Goal: Task Accomplishment & Management: Use online tool/utility

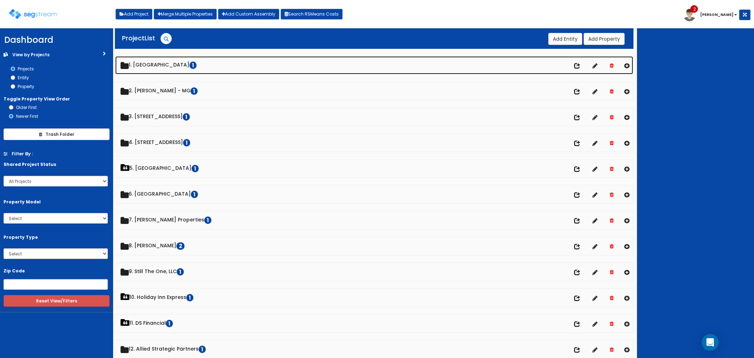
drag, startPoint x: 0, startPoint y: 0, endPoint x: 173, endPoint y: 89, distance: 194.5
click at [166, 64] on link "1. [GEOGRAPHIC_DATA]" at bounding box center [374, 65] width 518 height 18
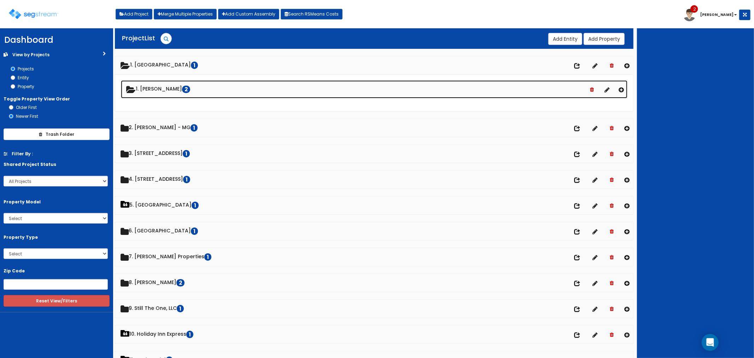
click at [166, 84] on link "1. [PERSON_NAME] 2" at bounding box center [374, 89] width 507 height 18
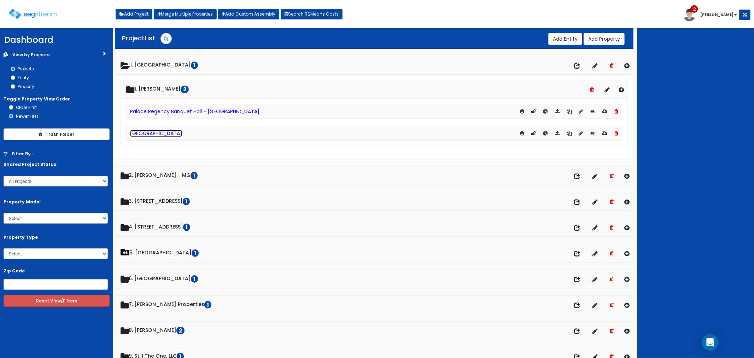
click at [149, 134] on link "[GEOGRAPHIC_DATA]" at bounding box center [156, 133] width 52 height 7
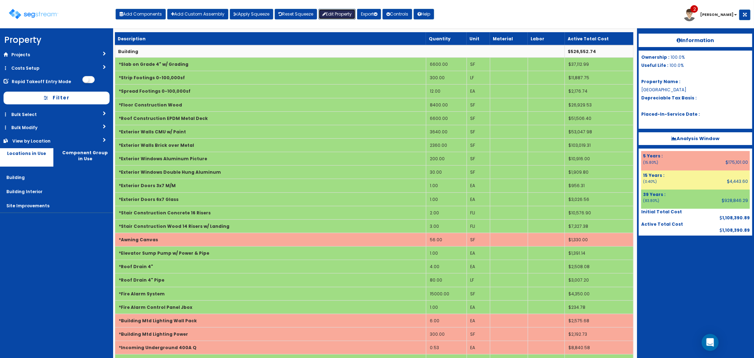
click at [337, 12] on link "Edit Property" at bounding box center [336, 14] width 37 height 11
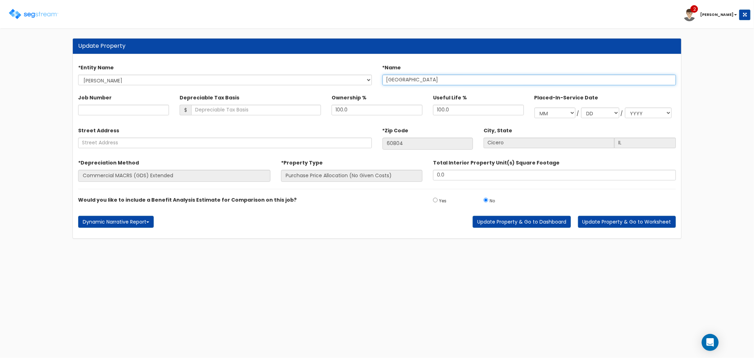
click at [443, 77] on input "[GEOGRAPHIC_DATA]" at bounding box center [528, 80] width 293 height 11
type input "Palace Regency Hall - Cicero"
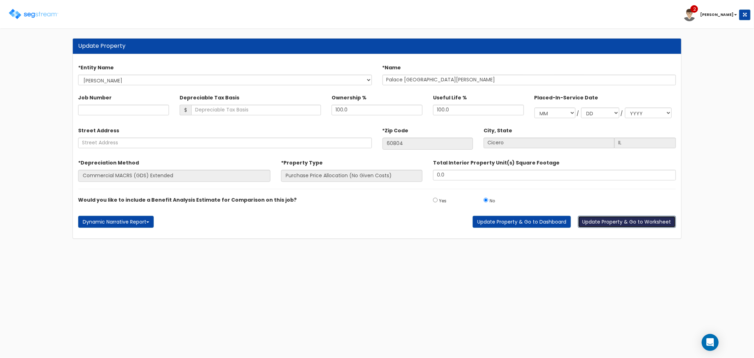
click at [618, 220] on button "Update Property & Go to Worksheet" at bounding box center [627, 222] width 98 height 12
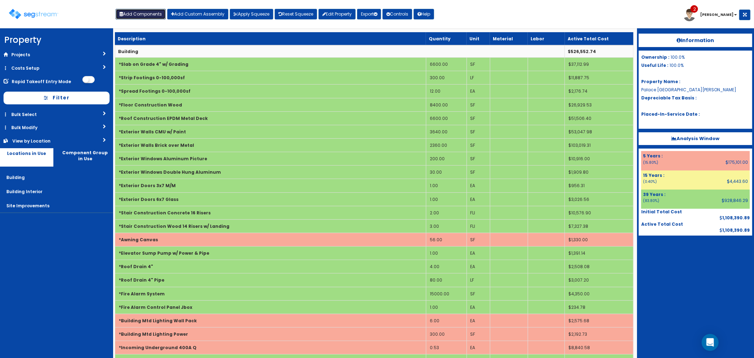
click at [136, 9] on button "Add Components" at bounding box center [141, 14] width 50 height 11
select select "5Y"
select select "default"
select select "7"
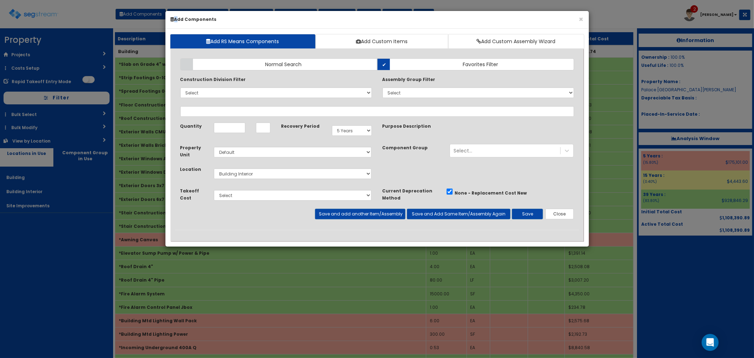
click at [136, 9] on div "× Add Components Add RS Means Components Add Custom Items Add Custom Assembly W…" at bounding box center [377, 179] width 754 height 358
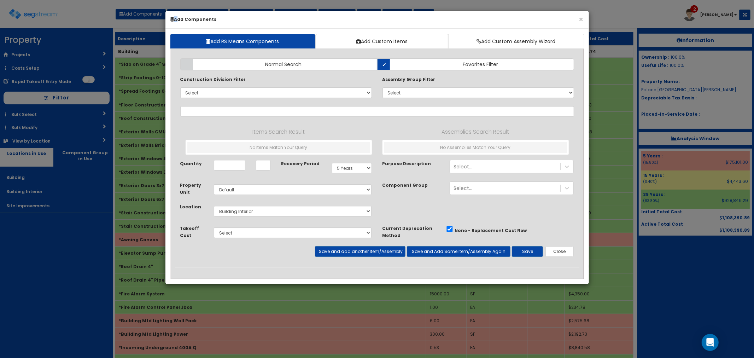
select select
click at [556, 250] on button "Close" at bounding box center [559, 251] width 29 height 11
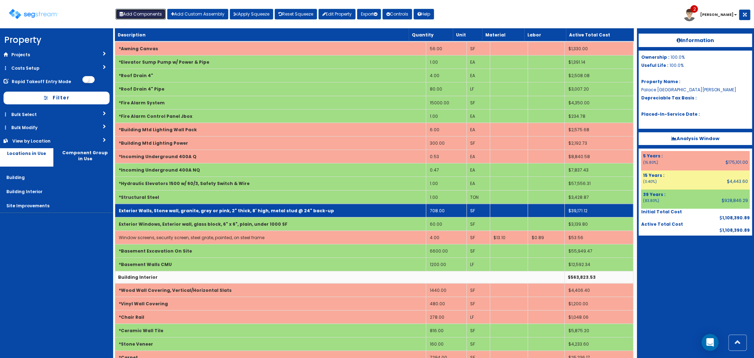
scroll to position [196, 0]
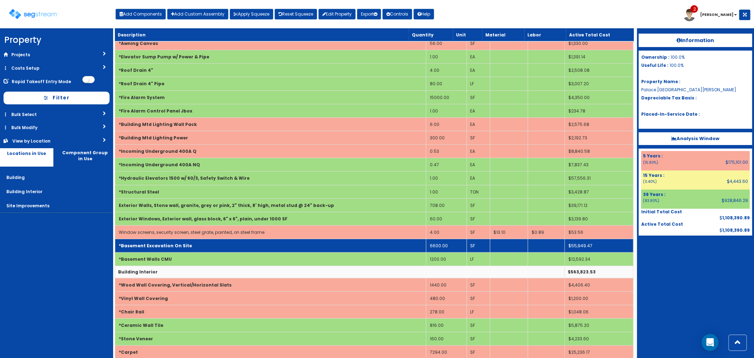
click at [269, 243] on td "*Basement Excavation On Site" at bounding box center [270, 245] width 311 height 13
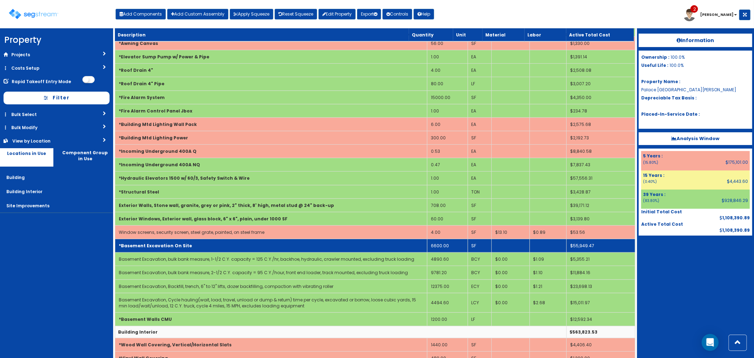
click at [269, 243] on td "*Basement Excavation On Site" at bounding box center [271, 245] width 312 height 13
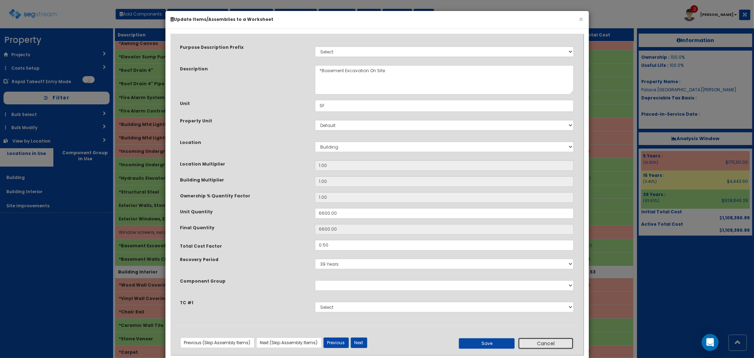
click at [549, 338] on button "Cancel" at bounding box center [546, 343] width 56 height 12
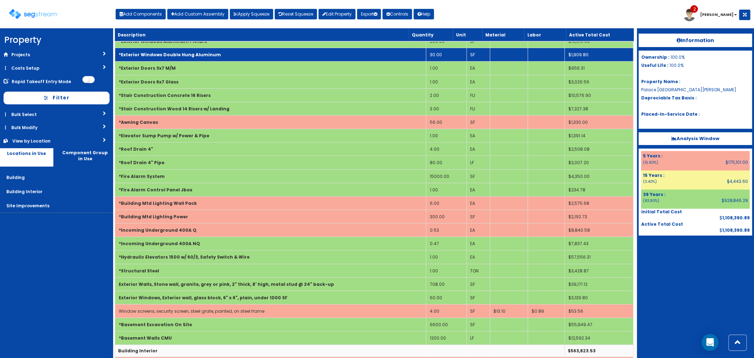
scroll to position [118, 0]
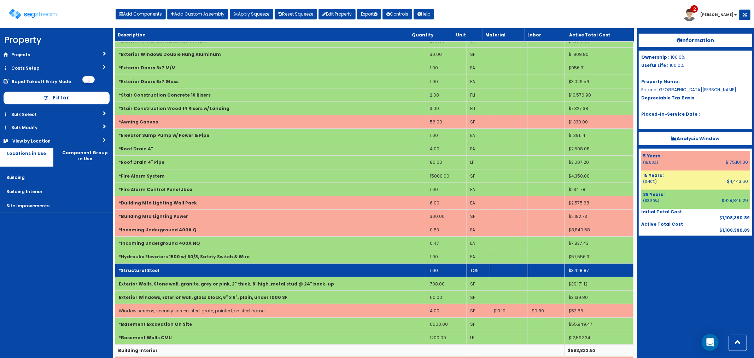
click at [443, 269] on td "1.00" at bounding box center [446, 269] width 41 height 13
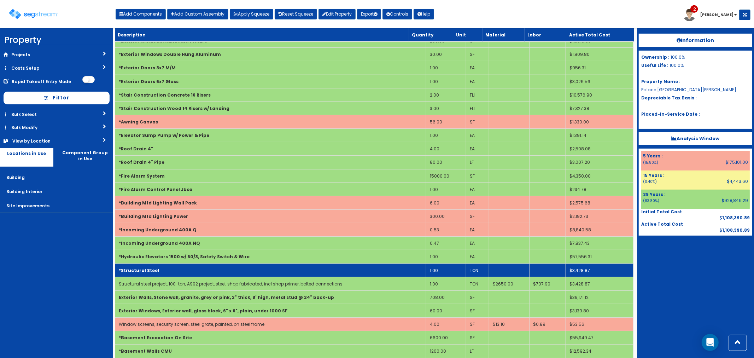
click at [440, 269] on td "1.00" at bounding box center [446, 269] width 40 height 13
click at [440, 269] on td "5.00" at bounding box center [446, 269] width 40 height 13
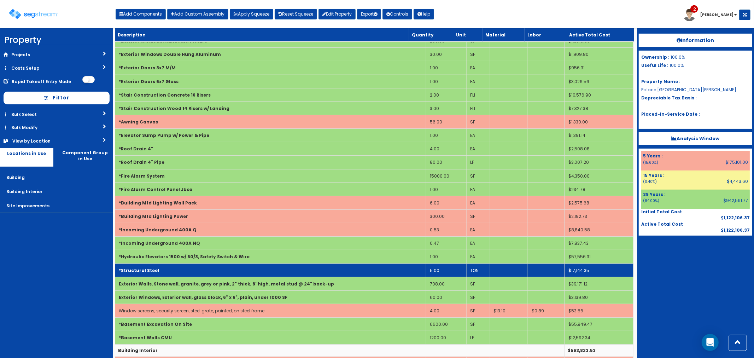
click at [438, 269] on td "5.00" at bounding box center [446, 269] width 41 height 13
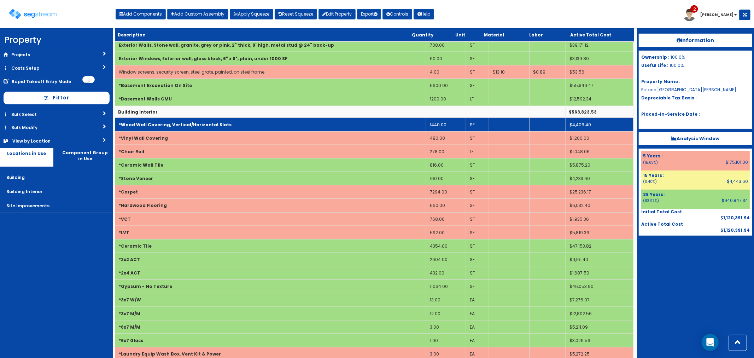
scroll to position [275, 0]
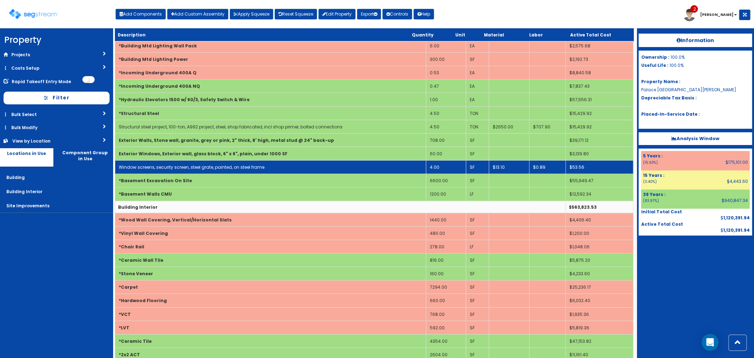
click at [439, 166] on td "4.00" at bounding box center [446, 166] width 40 height 13
click at [440, 166] on td "4.00" at bounding box center [446, 166] width 40 height 13
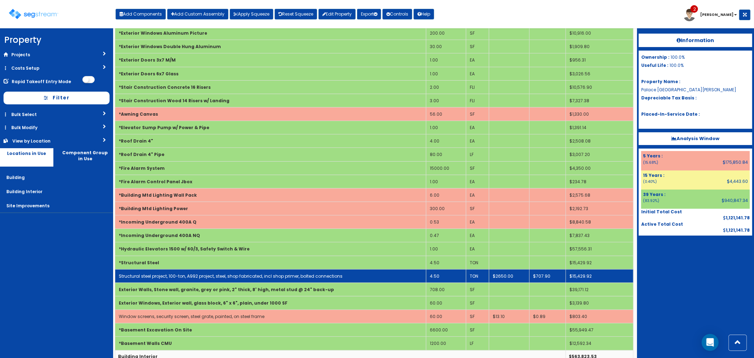
scroll to position [0, 0]
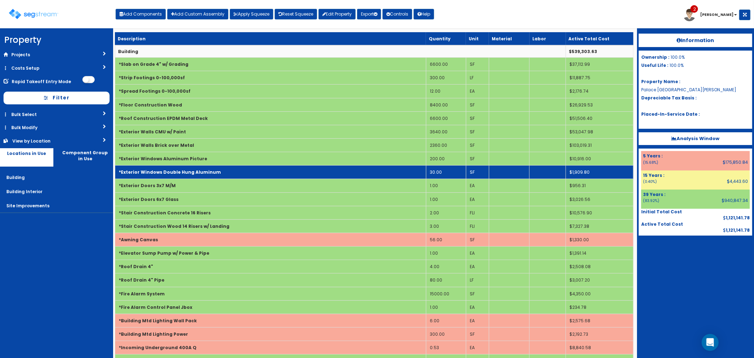
click at [196, 171] on b "*Exterior Windows Double Hung Aluminum" at bounding box center [170, 172] width 102 height 6
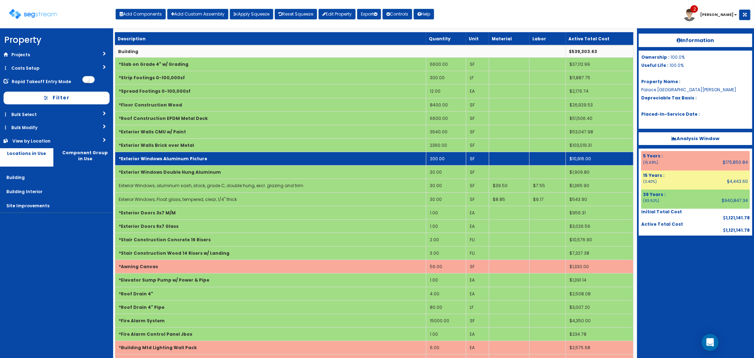
click at [193, 156] on b "*Exterior Windows Aluminum Picture" at bounding box center [163, 158] width 88 height 6
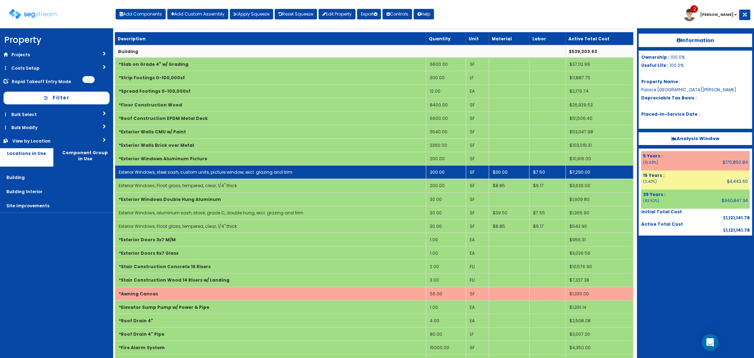
click at [180, 167] on td "Exterior Windows, steel sash, custom units, picture window, excl. glazing and t…" at bounding box center [270, 171] width 311 height 13
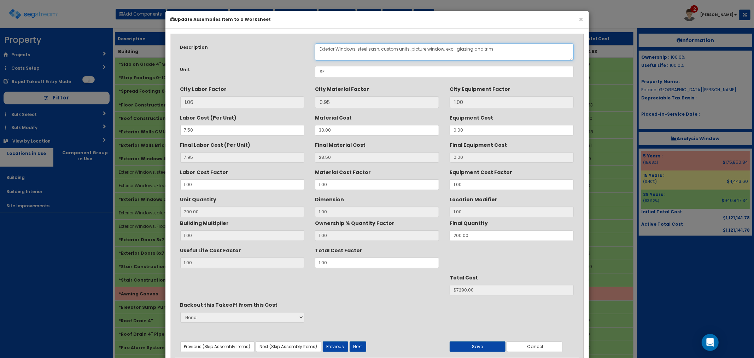
drag, startPoint x: 368, startPoint y: 48, endPoint x: 358, endPoint y: 48, distance: 11.0
click at [358, 48] on textarea "Exterior Windows, steel sash, custom units, picture window, excl. glazing and t…" at bounding box center [444, 51] width 259 height 17
type textarea "Exterior Windows, aluminum sash, custom units, picture window, excl. glazing an…"
click at [474, 343] on button "Save" at bounding box center [477, 346] width 56 height 11
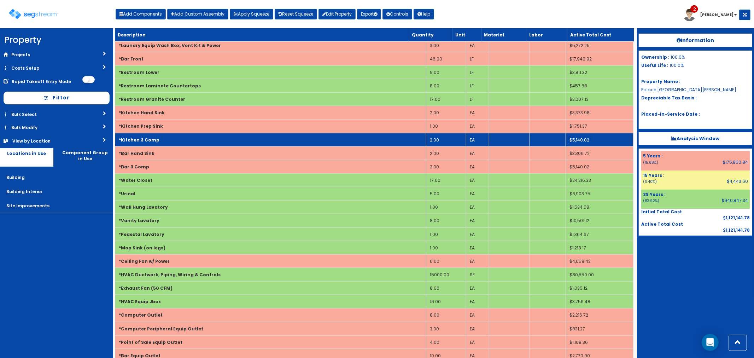
scroll to position [725, 0]
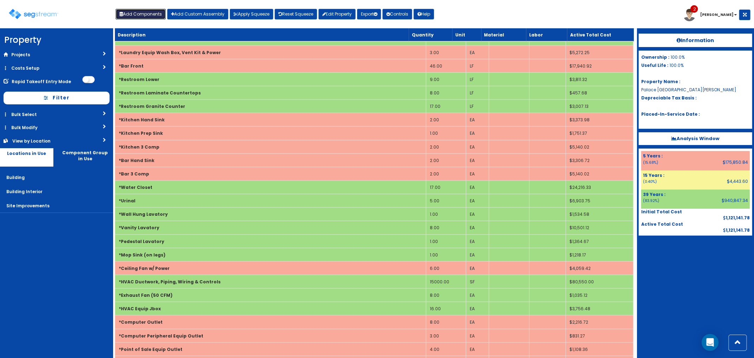
click at [148, 13] on button "Add Components" at bounding box center [141, 14] width 50 height 11
select select "7"
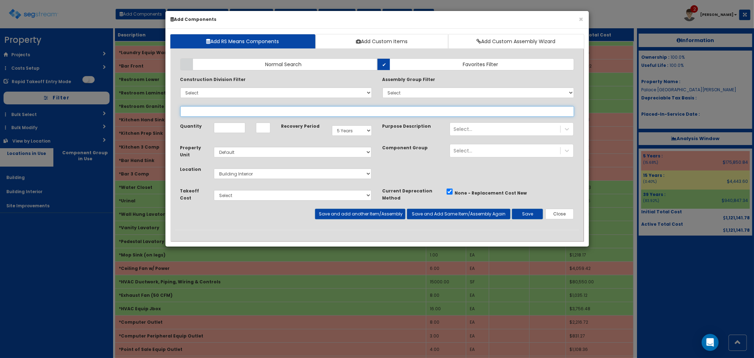
select select
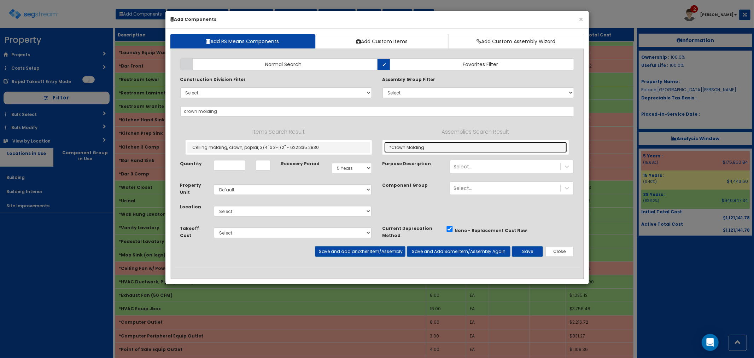
click at [412, 146] on link "*Crown Molding" at bounding box center [475, 147] width 183 height 11
type input "*Crown Molding"
type input "LF"
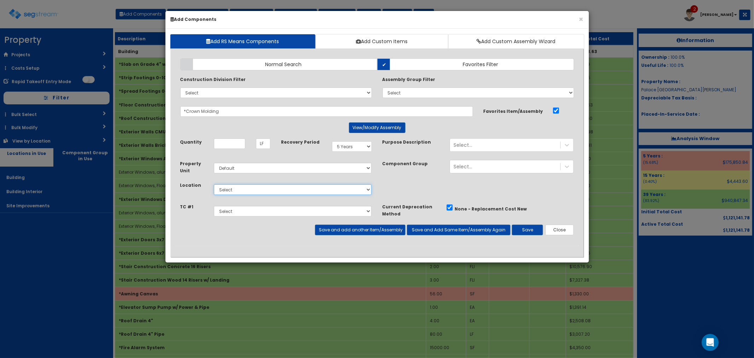
click at [224, 192] on select "Select Building Building Interior Site Improvements Add Additional Location" at bounding box center [293, 189] width 158 height 11
select select "7"
click at [214, 184] on select "Select Building Building Interior Site Improvements Add Additional Location" at bounding box center [293, 189] width 158 height 11
click at [230, 143] on input "Quantity" at bounding box center [229, 143] width 31 height 11
type input "112"
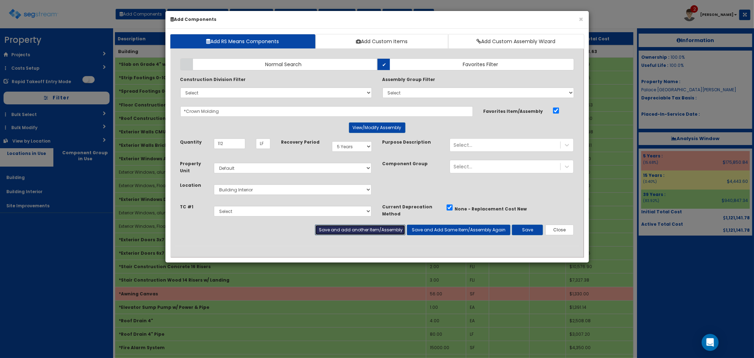
click at [350, 227] on button "Save and add another Item/Assembly" at bounding box center [360, 229] width 90 height 11
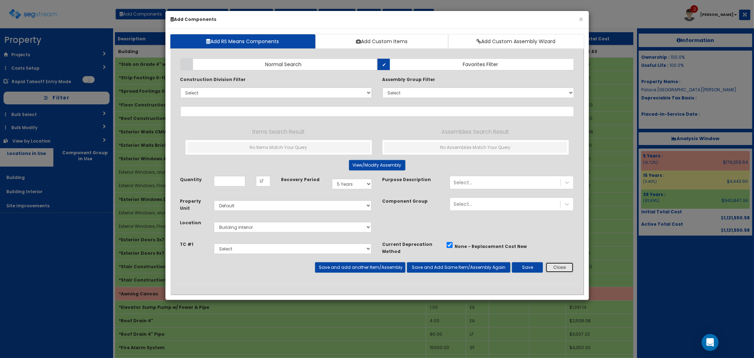
click at [563, 270] on button "Close" at bounding box center [559, 267] width 29 height 11
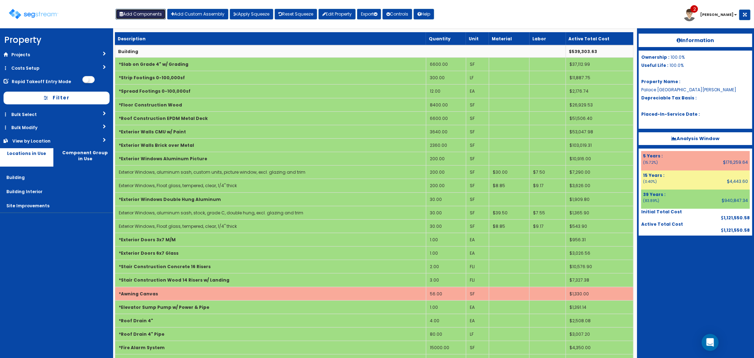
click at [147, 12] on button "Add Components" at bounding box center [141, 14] width 50 height 11
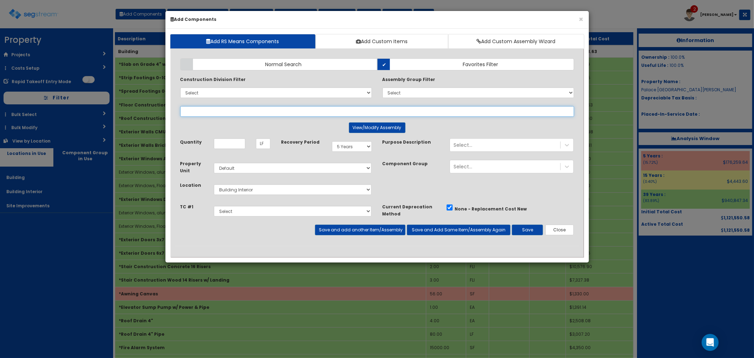
select select
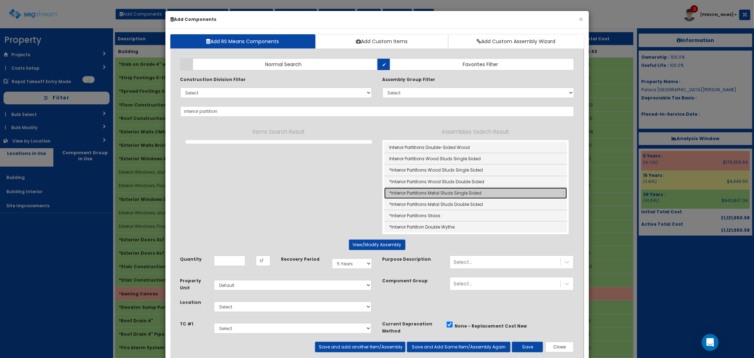
click at [421, 193] on link "*Interior Partitions Metal Studs Single Sided" at bounding box center [475, 192] width 183 height 11
type input "*Interior Partitions Metal Studs Single Sided"
type input "SF"
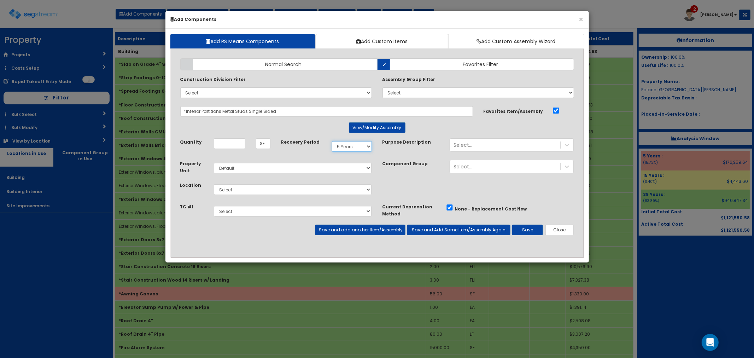
click at [351, 146] on select "Select 5 Years 7 Years 9 Years 10 Years 15 Years 15 Year QLI 15 Year QRP 15 Yea…" at bounding box center [352, 146] width 40 height 11
select select "39Y"
click at [332, 141] on select "Select 5 Years 7 Years 9 Years 10 Years 15 Years 15 Year QLI 15 Year QRP 15 Yea…" at bounding box center [352, 146] width 40 height 11
click at [224, 145] on input "Quantity" at bounding box center [229, 143] width 31 height 11
type input "4,544"
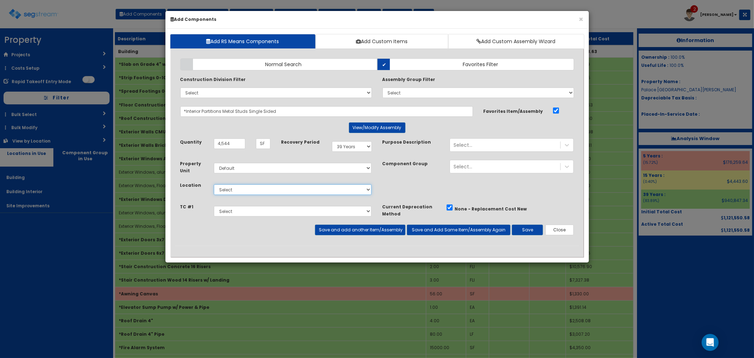
click at [262, 191] on select "Select Building Building Interior Site Improvements Add Additional Location" at bounding box center [293, 189] width 158 height 11
select select "7"
click at [214, 184] on select "Select Building Building Interior Site Improvements Add Additional Location" at bounding box center [293, 189] width 158 height 11
click at [527, 231] on button "Save" at bounding box center [527, 229] width 31 height 11
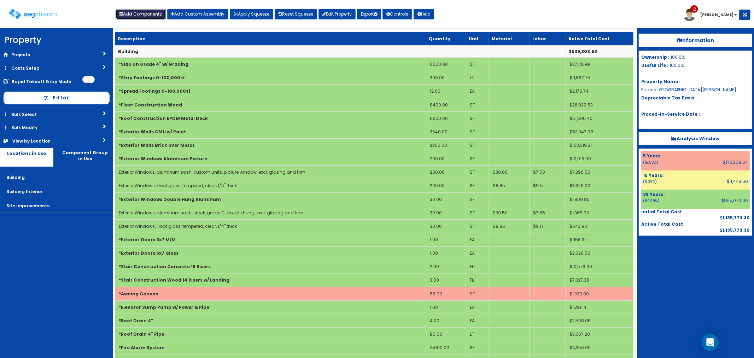
click at [135, 15] on button "Add Components" at bounding box center [141, 14] width 50 height 11
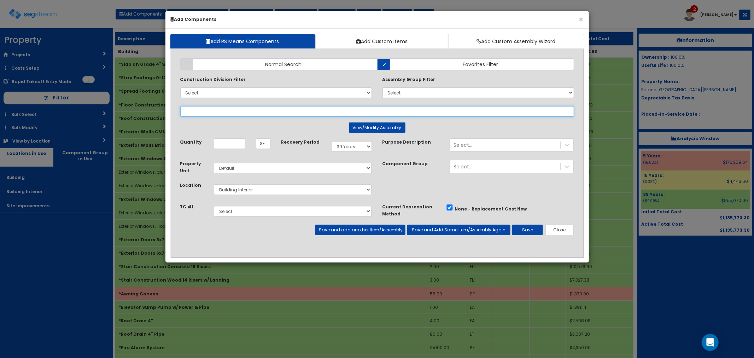
select select
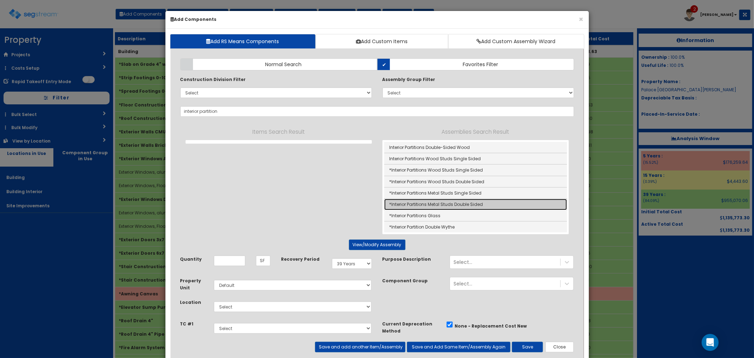
click at [431, 204] on link "*Interior Partitions Metal Studs Double Sided" at bounding box center [475, 204] width 183 height 11
type input "*Interior Partitions Metal Studs Double Sided"
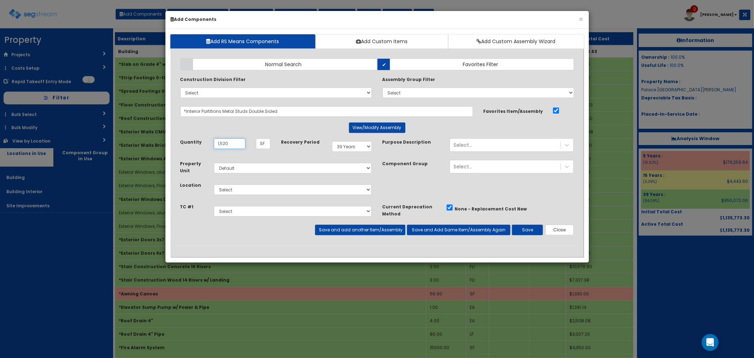
type input "1,520"
click at [244, 190] on select "Select Building Building Interior Site Improvements Add Additional Location" at bounding box center [293, 189] width 158 height 11
select select "7"
click at [214, 184] on select "Select Building Building Interior Site Improvements Add Additional Location" at bounding box center [293, 189] width 158 height 11
click at [371, 227] on button "Save and add another Item/Assembly" at bounding box center [360, 229] width 90 height 11
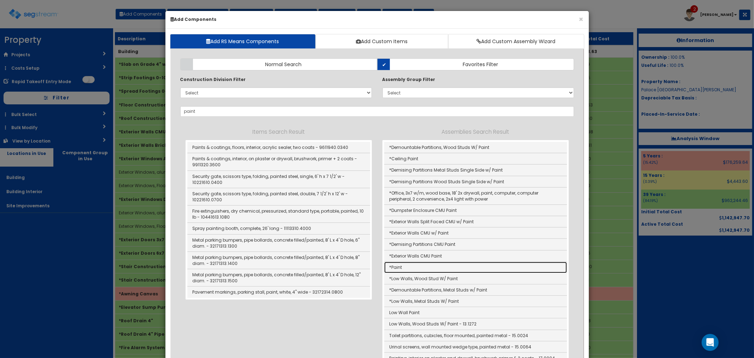
click at [398, 270] on link "*Paint" at bounding box center [475, 266] width 183 height 11
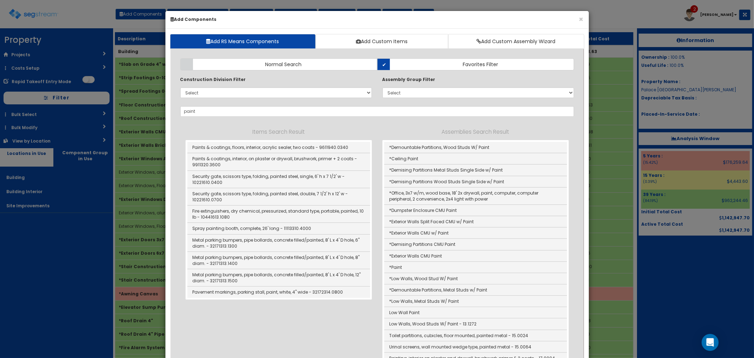
type input "*Paint"
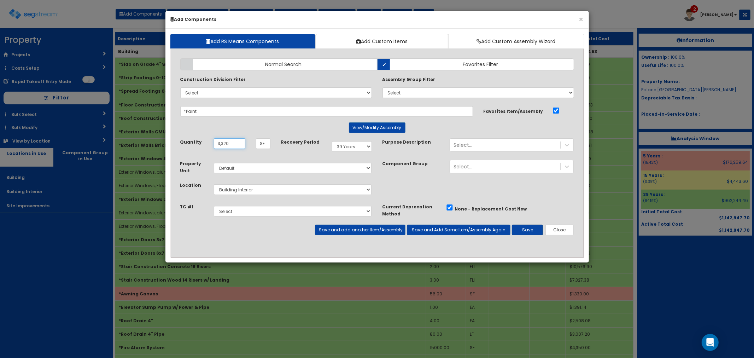
type input "3,320"
click at [523, 231] on button "Save" at bounding box center [527, 229] width 31 height 11
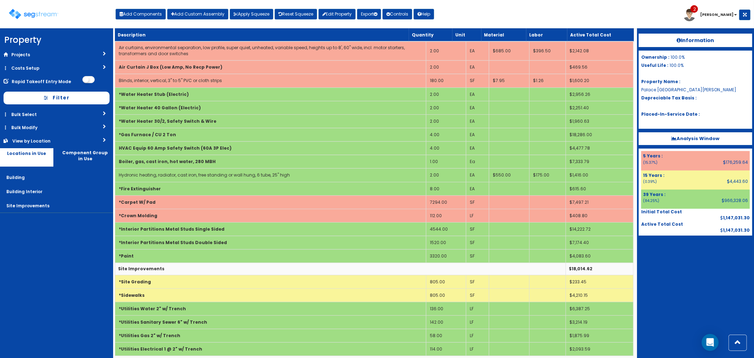
scroll to position [1642, 0]
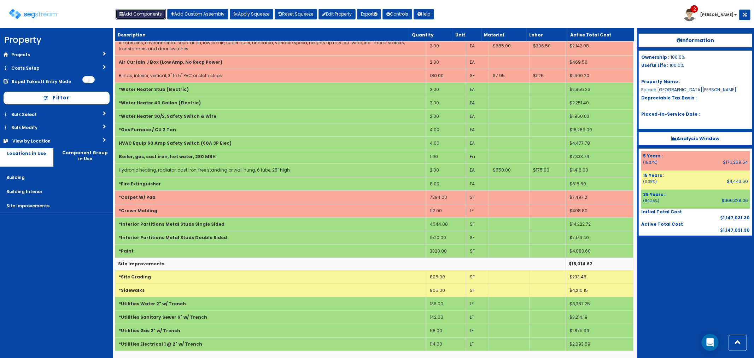
drag, startPoint x: 156, startPoint y: 13, endPoint x: 157, endPoint y: 30, distance: 16.3
click at [156, 13] on button "Add Components" at bounding box center [141, 14] width 50 height 11
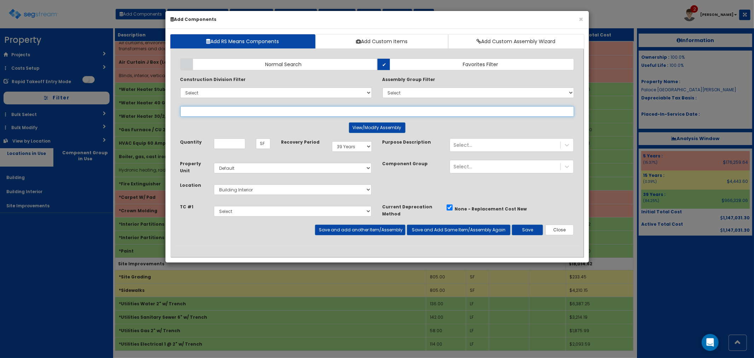
select select
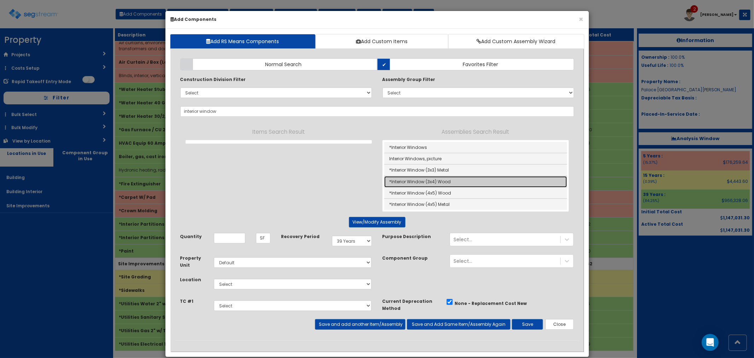
click at [452, 181] on link "*Interior Window (3x4) Wood" at bounding box center [475, 181] width 183 height 11
type input "*Interior Window (3x4) Wood"
type input "EA"
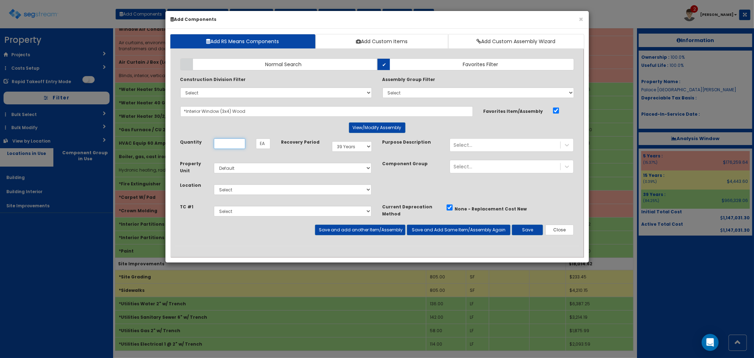
scroll to position [0, 0]
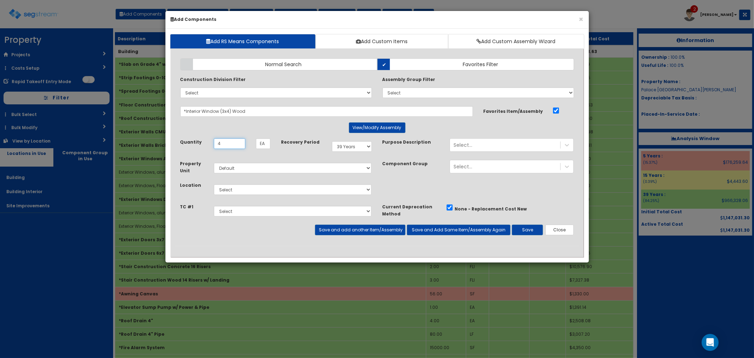
type input "4"
click at [234, 191] on select "Select Building Building Interior Site Improvements Add Additional Location" at bounding box center [293, 189] width 158 height 11
select select "7"
click at [214, 184] on select "Select Building Building Interior Site Improvements Add Additional Location" at bounding box center [293, 189] width 158 height 11
click at [520, 228] on button "Save" at bounding box center [527, 229] width 31 height 11
